Goal: Task Accomplishment & Management: Complete application form

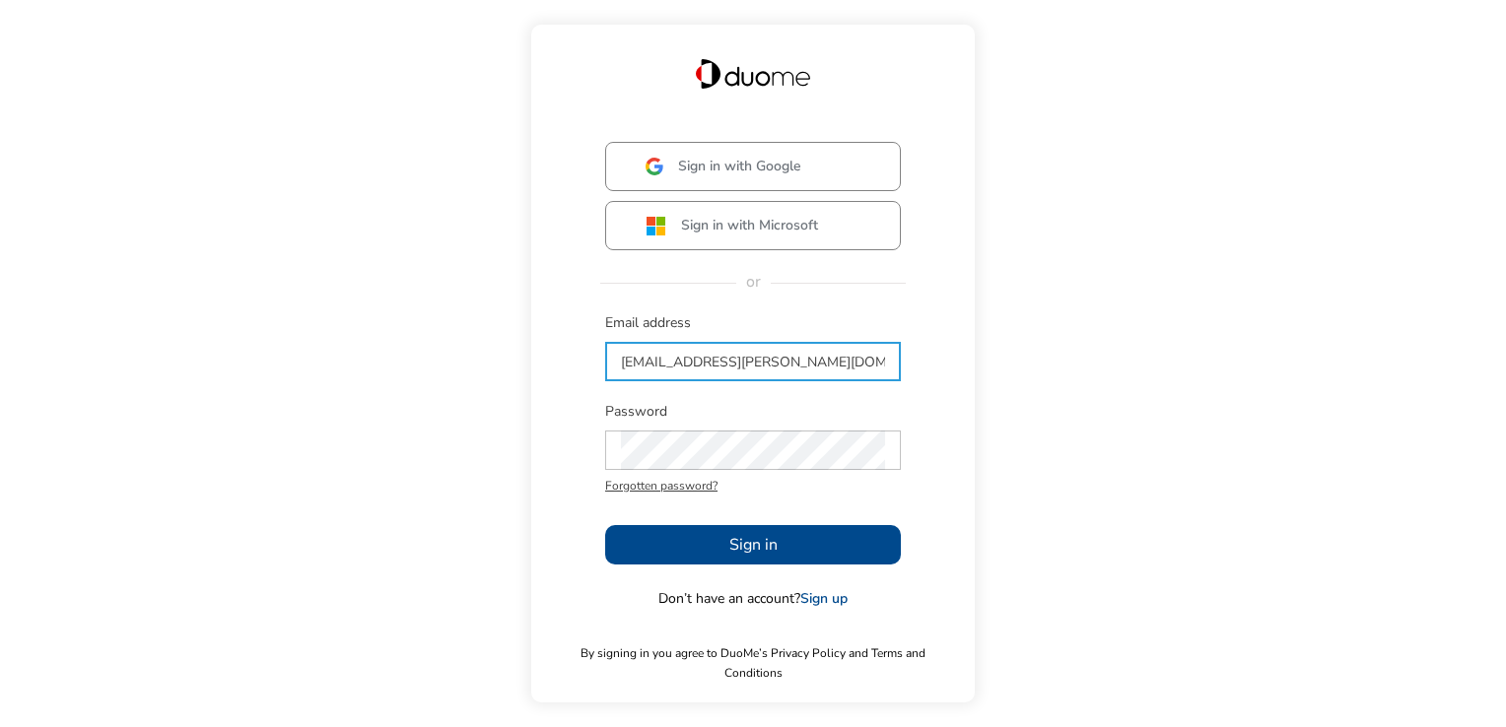
type input "[EMAIL_ADDRESS][PERSON_NAME][DOMAIN_NAME]"
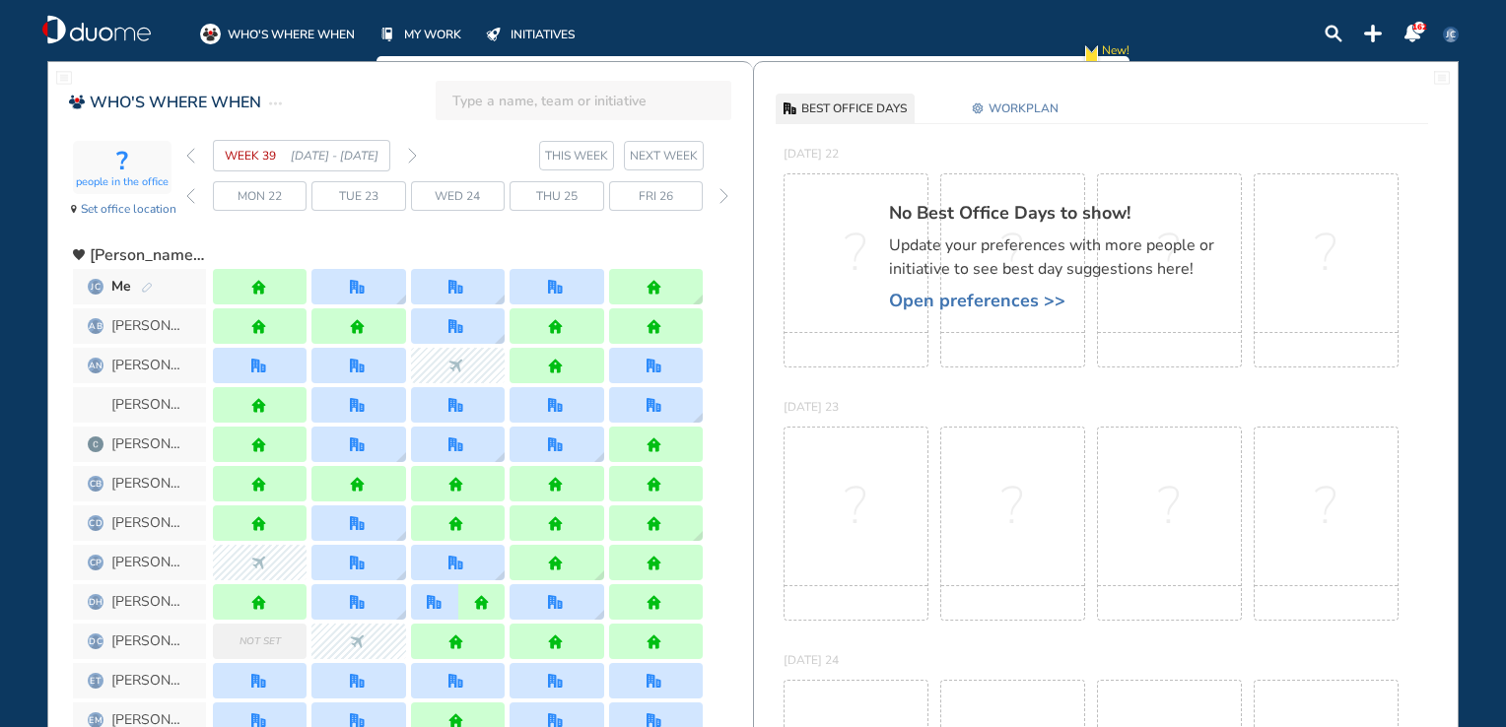
click at [1024, 299] on span "Open preferences >>" at bounding box center [1061, 301] width 345 height 20
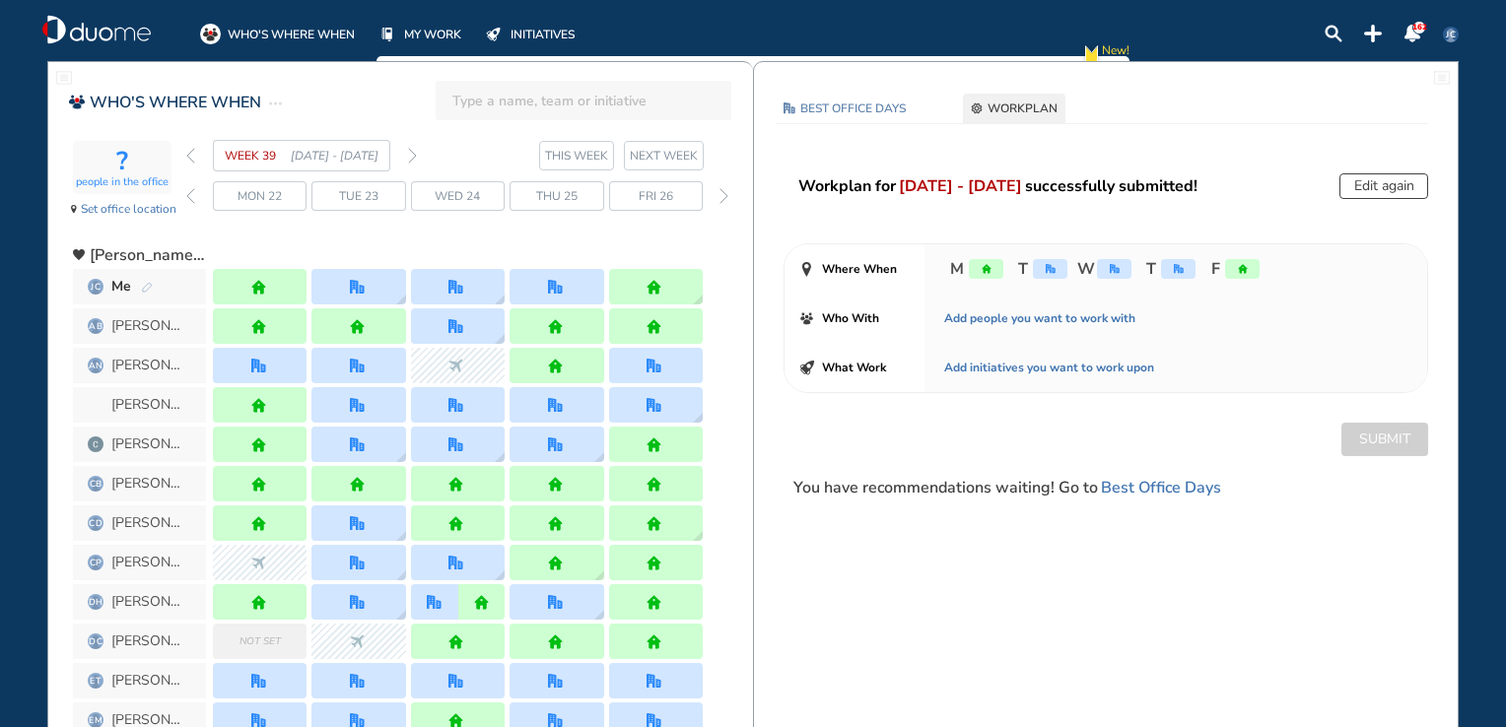
click at [1364, 193] on button "Edit again" at bounding box center [1383, 186] width 89 height 26
click at [1385, 191] on button "Edit again" at bounding box center [1383, 186] width 89 height 26
click at [413, 155] on img "forward week" at bounding box center [412, 156] width 9 height 16
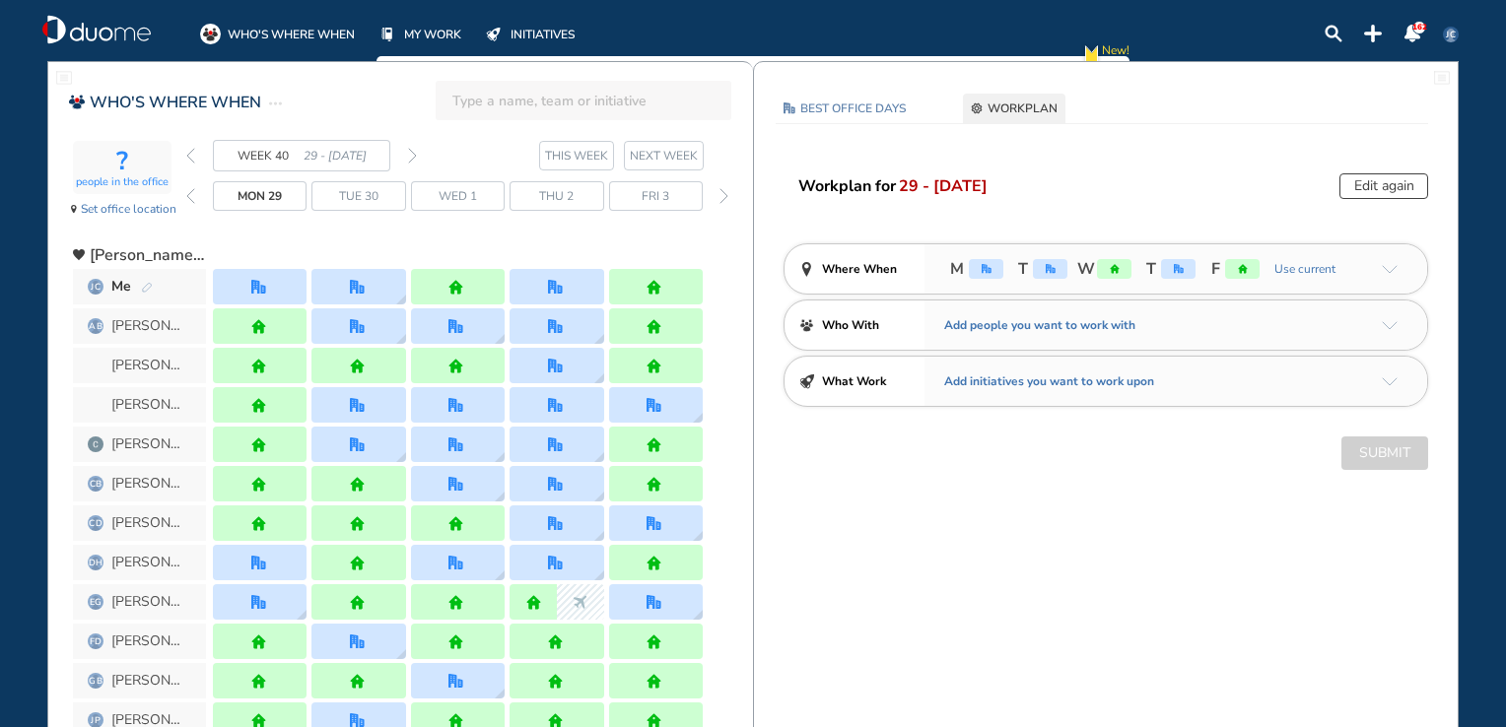
click at [1372, 199] on div "Workplan for 29 - [DATE] Edit again Where When M T W T F Use current Who With A…" at bounding box center [1106, 321] width 704 height 297
click at [1381, 192] on button "Edit again" at bounding box center [1383, 186] width 89 height 26
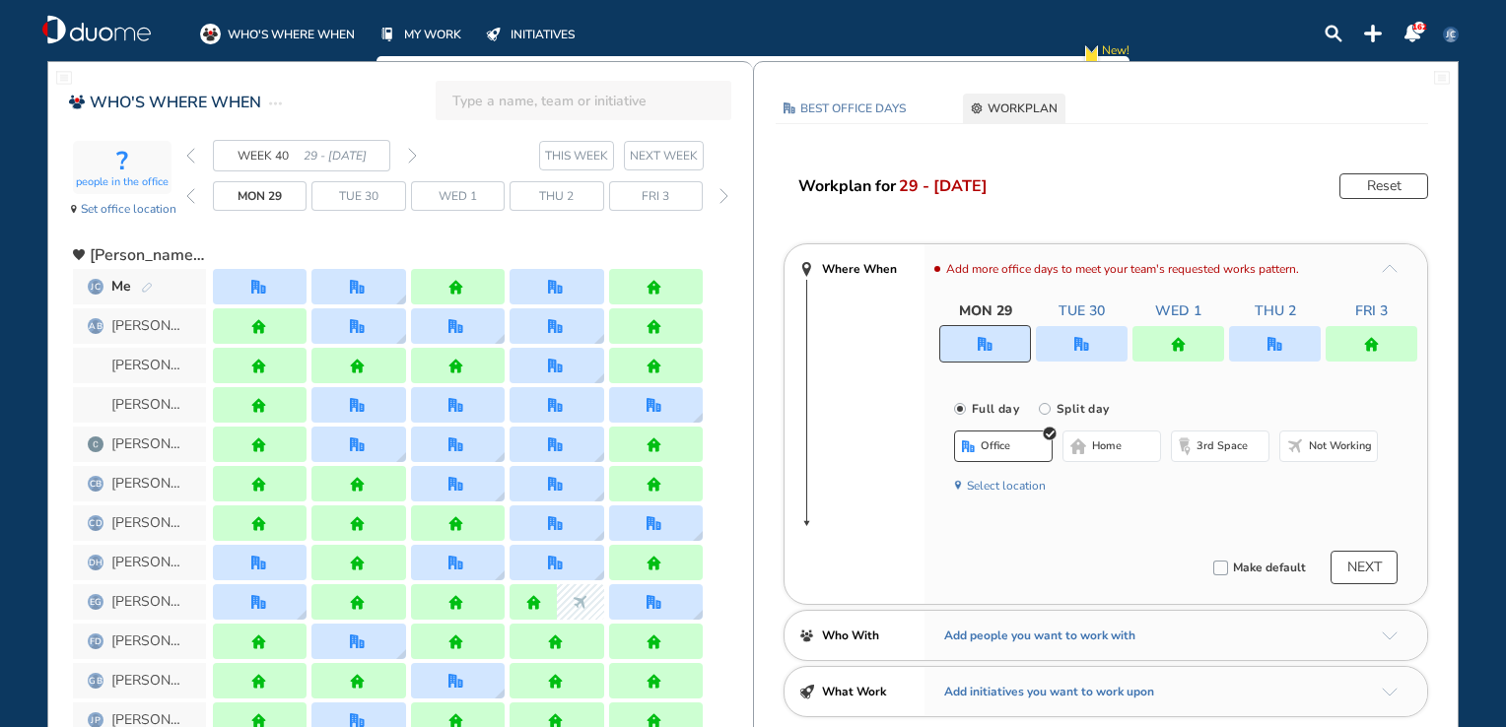
click at [1358, 569] on button "NEXT" at bounding box center [1363, 568] width 67 height 34
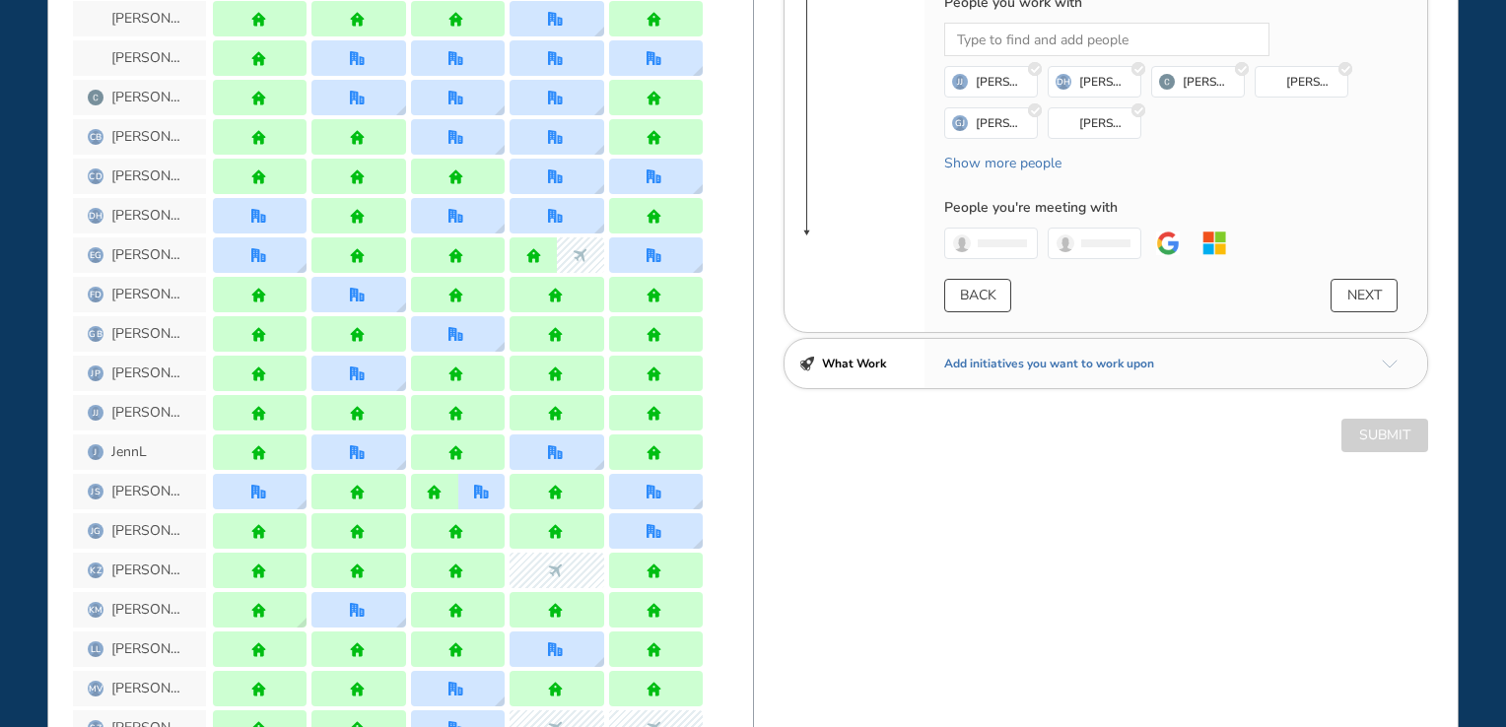
scroll to position [493, 0]
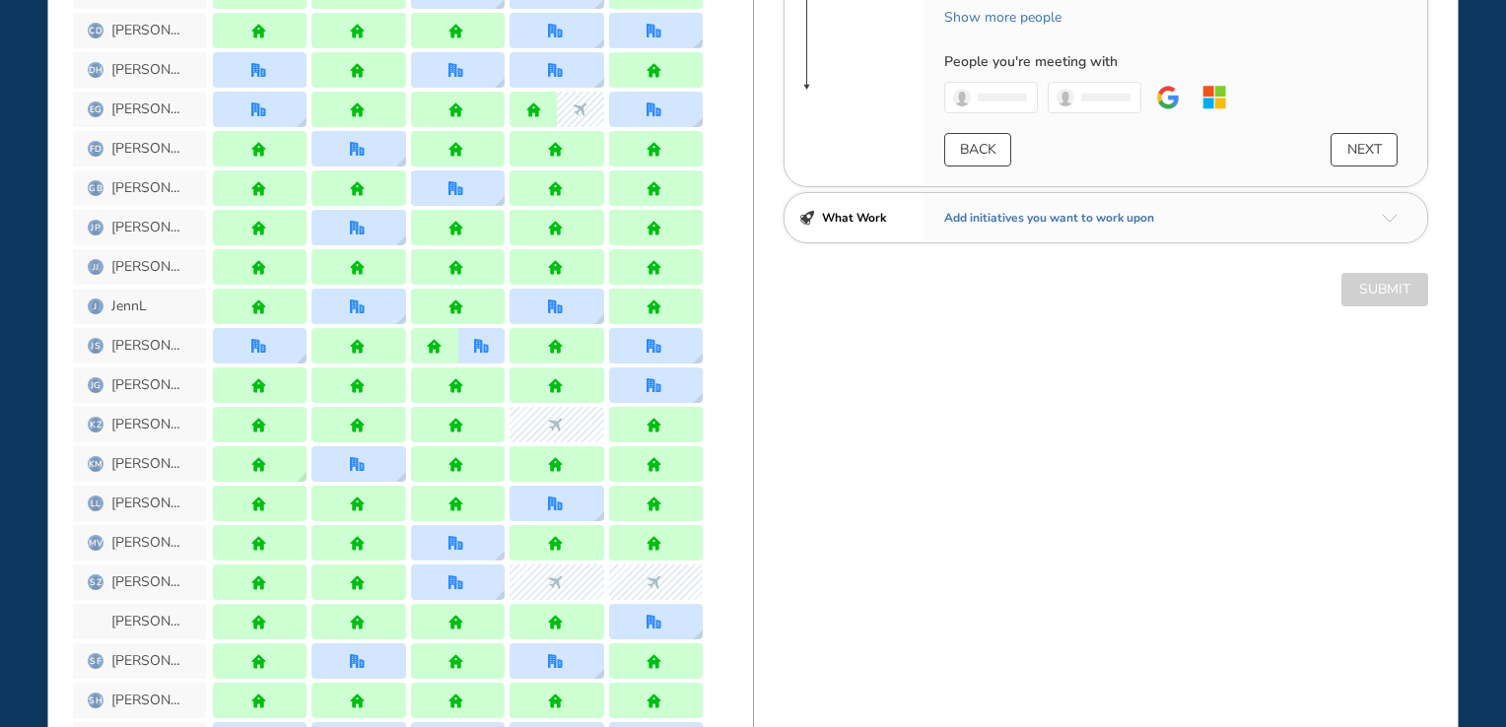
click at [485, 339] on img "office" at bounding box center [481, 346] width 15 height 15
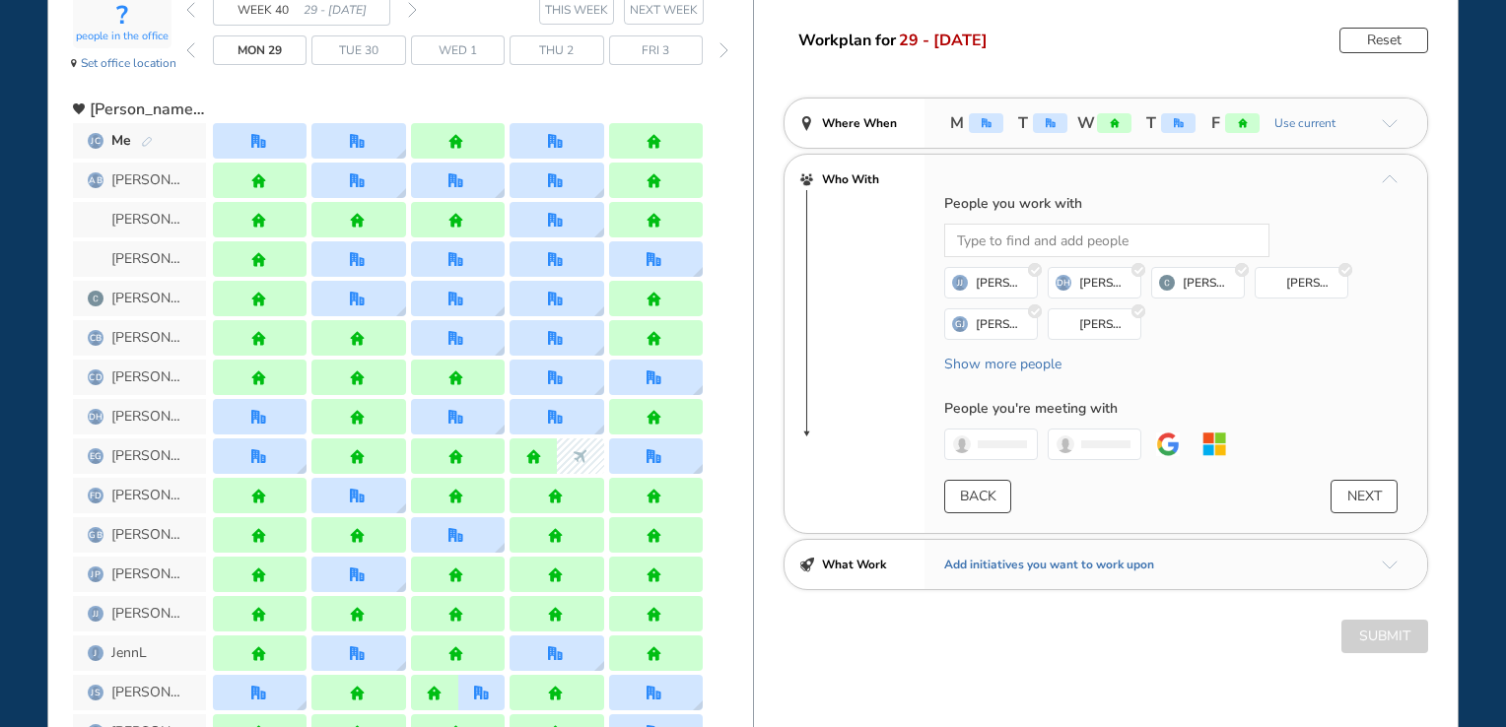
scroll to position [150, 0]
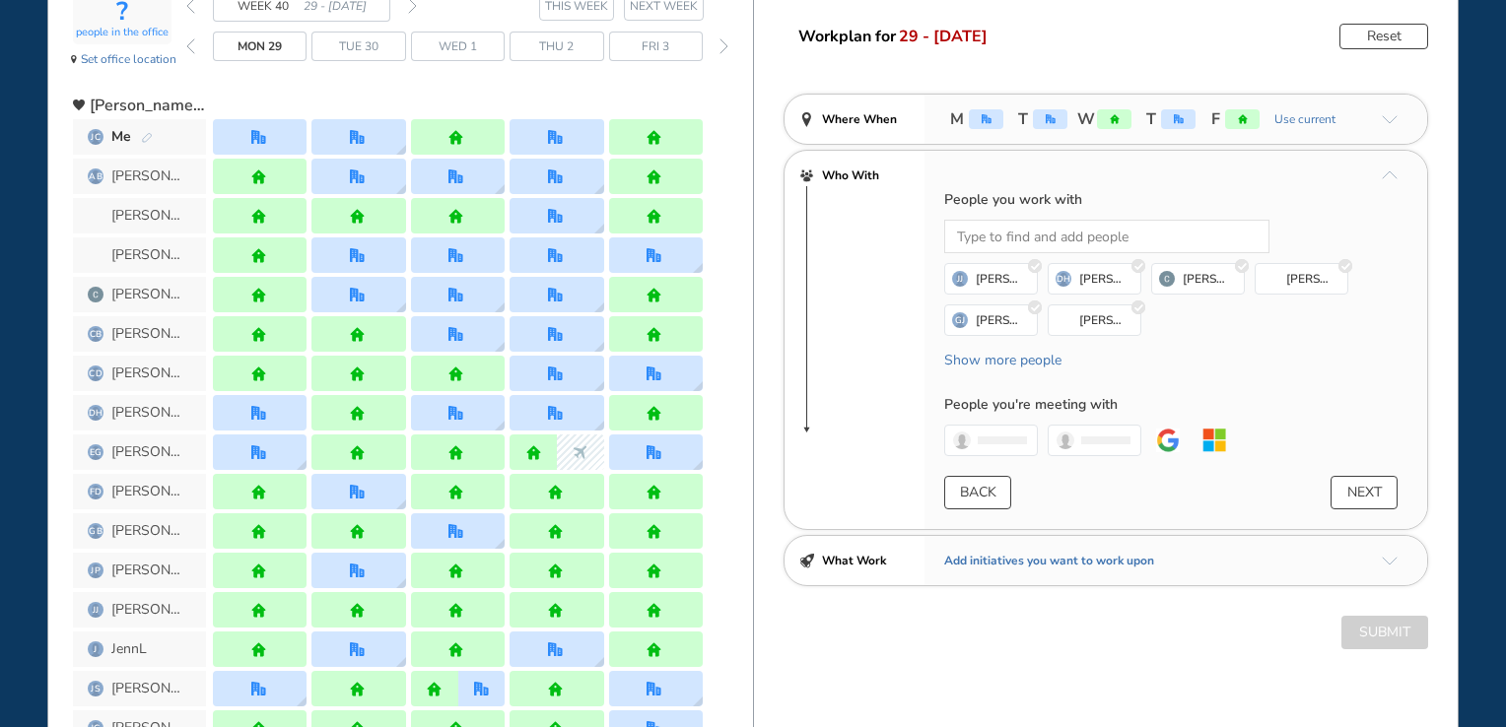
click at [795, 211] on div "Who With People you work with Loading... [PERSON_NAME] [PERSON_NAME] J DH [PERS…" at bounding box center [1106, 340] width 645 height 380
